Goal: Information Seeking & Learning: Learn about a topic

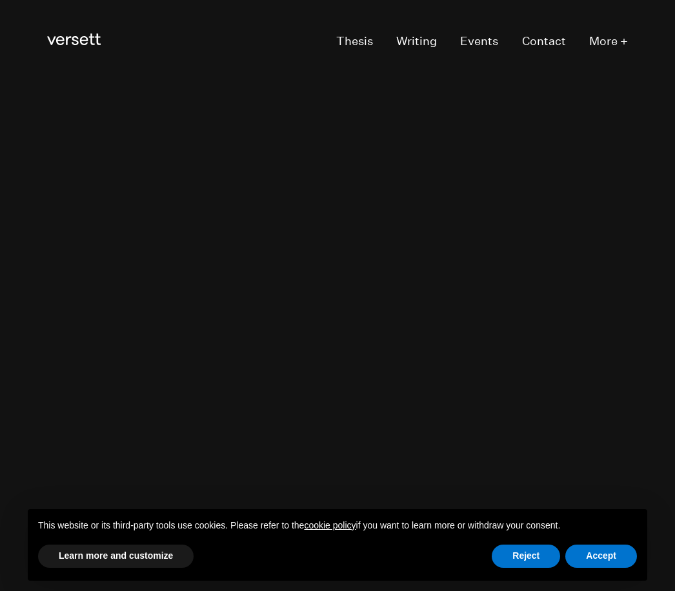
click at [590, 533] on div "This website or its third-party tools use cookies. Please refer to the cookie p…" at bounding box center [337, 527] width 619 height 34
click at [598, 563] on button "Accept" at bounding box center [601, 556] width 72 height 23
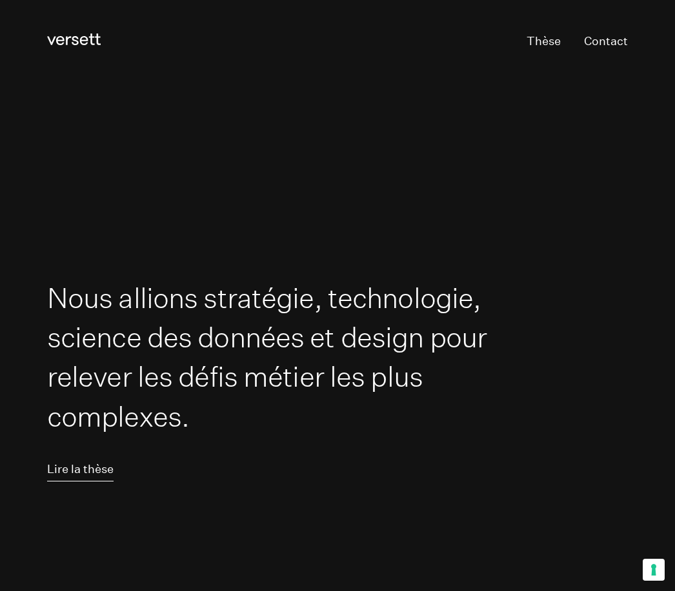
click at [104, 482] on link "Lire la thèse" at bounding box center [80, 470] width 66 height 23
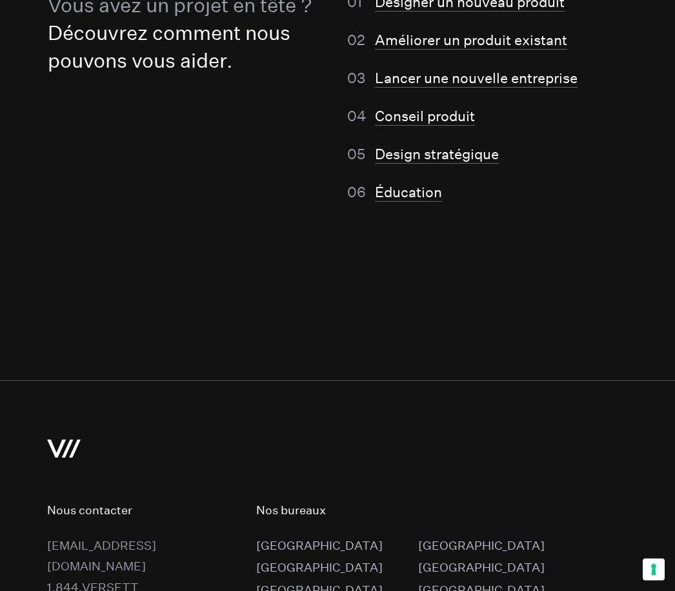
scroll to position [9124, 0]
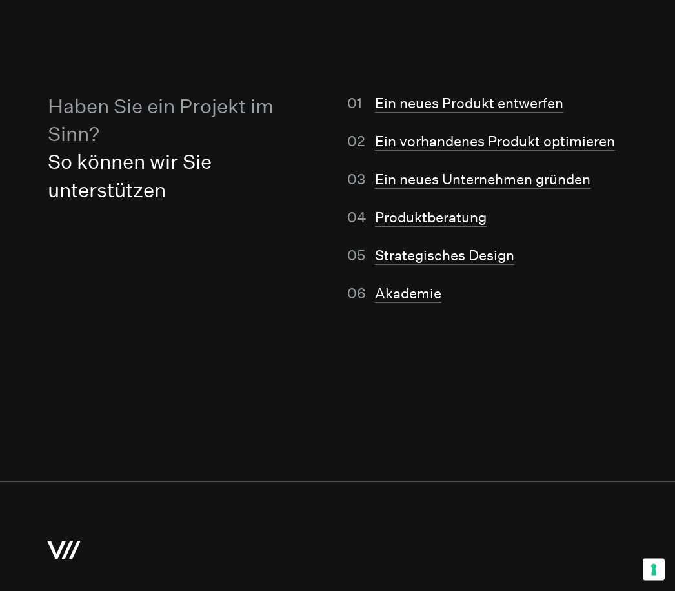
scroll to position [8907, 0]
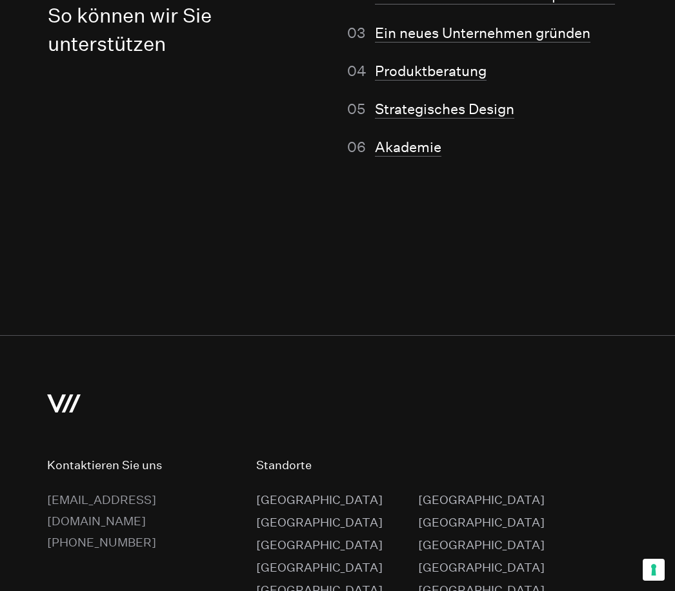
click at [284, 558] on link "[GEOGRAPHIC_DATA]" at bounding box center [319, 569] width 126 height 23
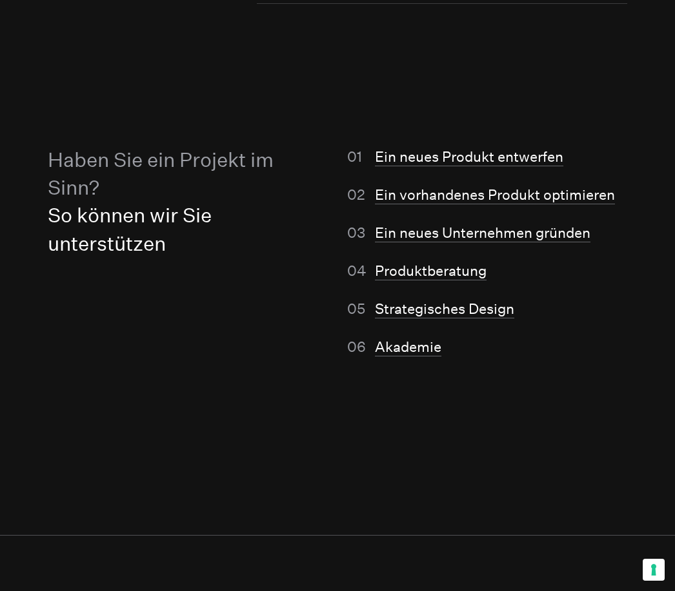
scroll to position [8712, 0]
